Goal: Information Seeking & Learning: Learn about a topic

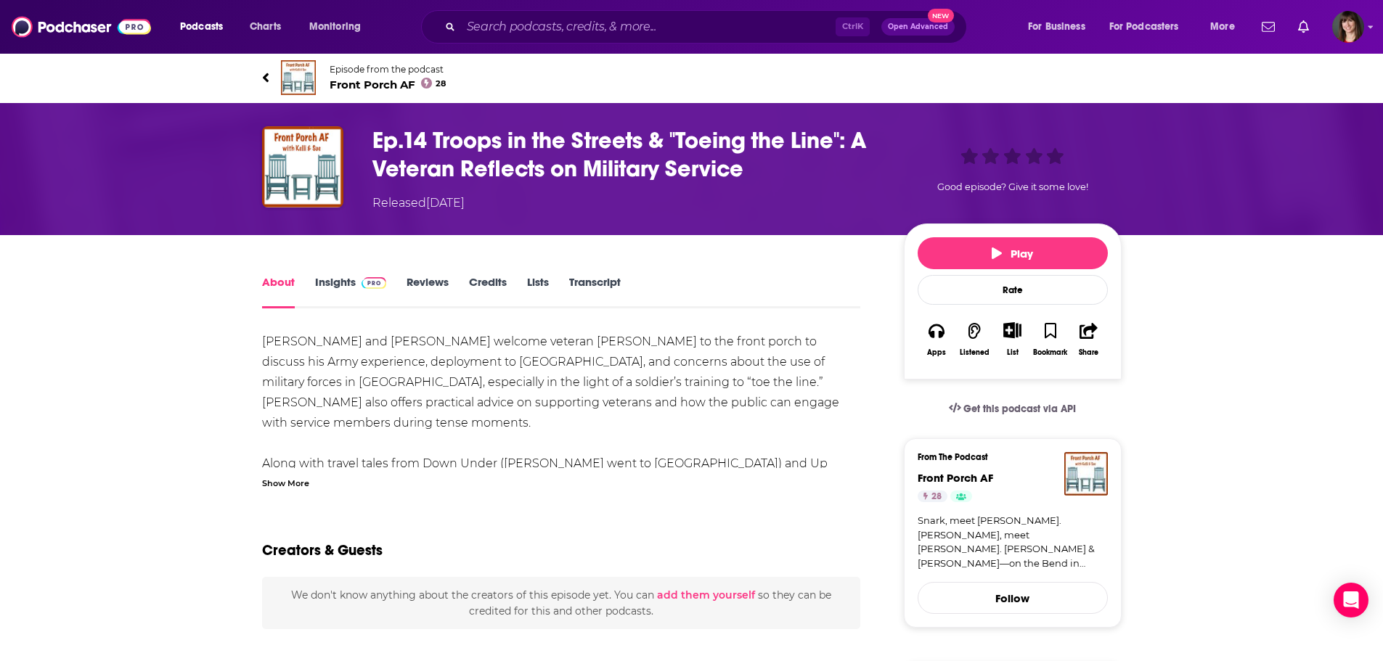
click at [340, 282] on link "Insights" at bounding box center [351, 291] width 72 height 33
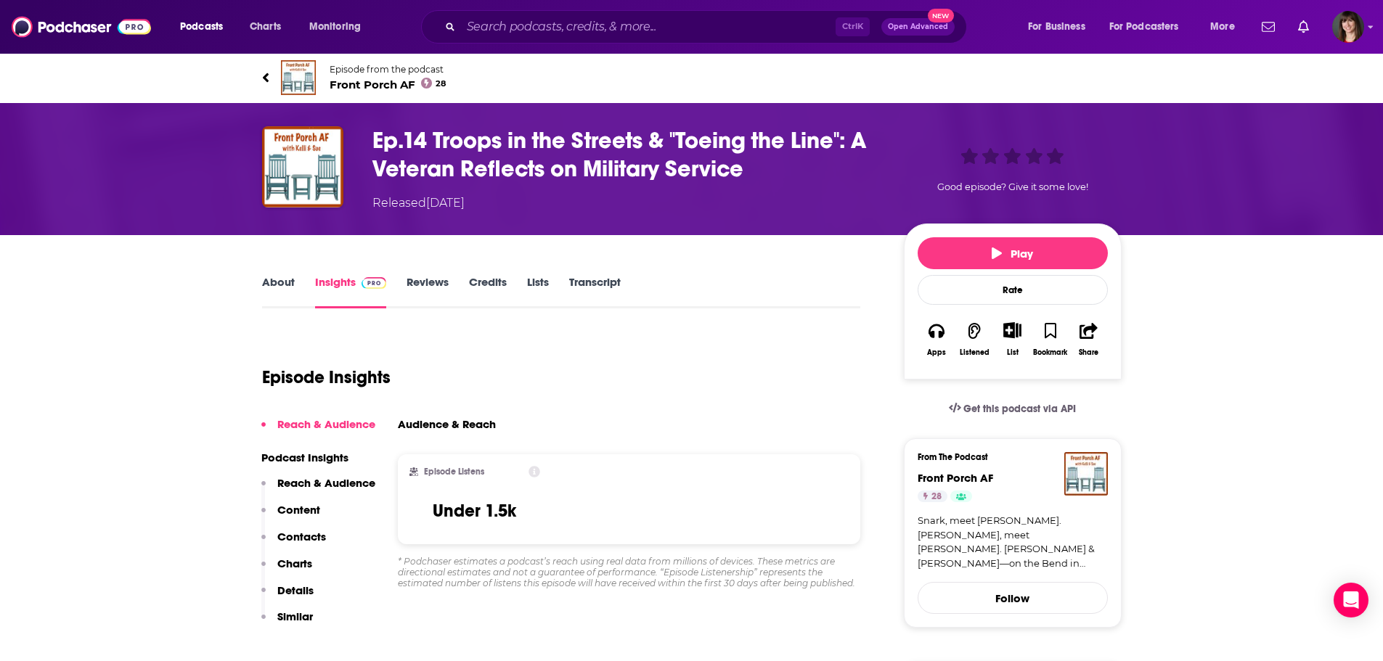
click at [282, 284] on link "About" at bounding box center [278, 291] width 33 height 33
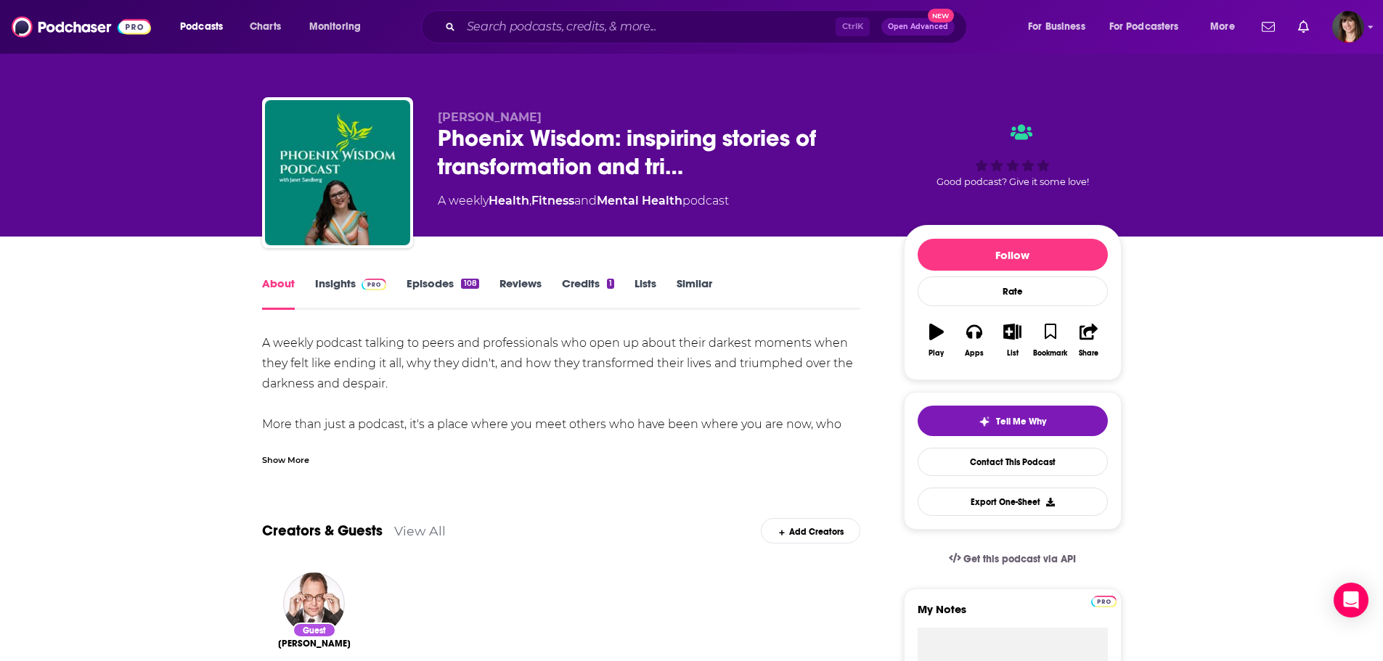
click at [336, 282] on link "Insights" at bounding box center [351, 293] width 72 height 33
